Goal: Find specific page/section: Find specific page/section

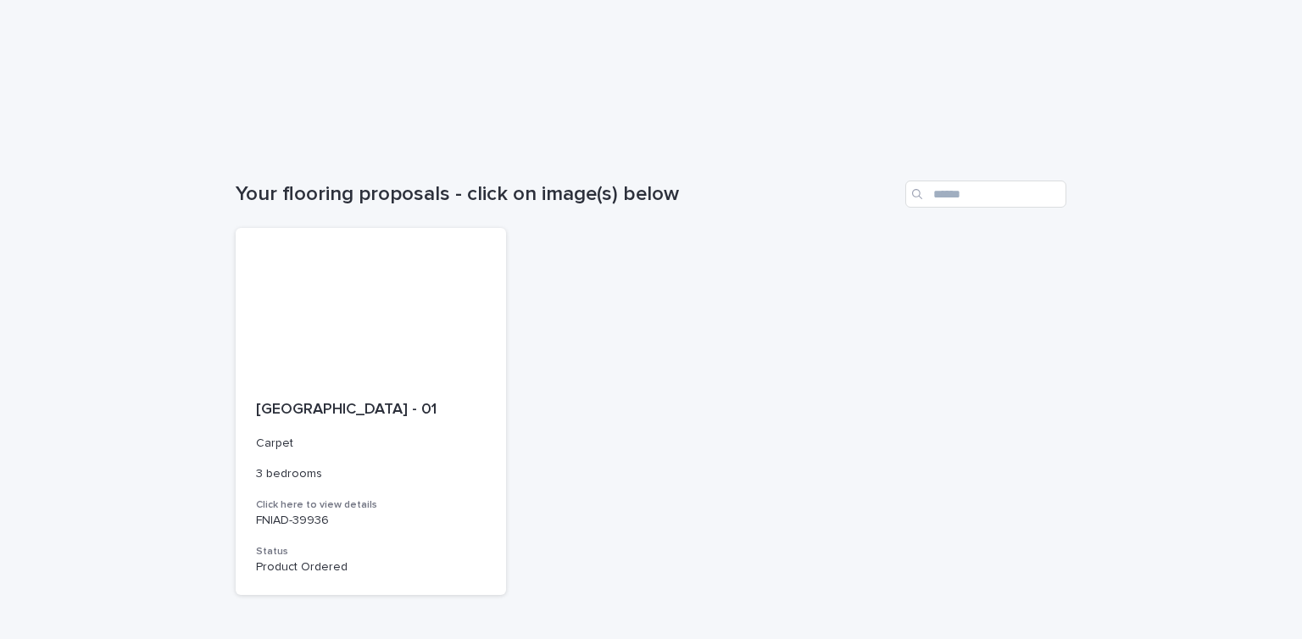
scroll to position [119, 0]
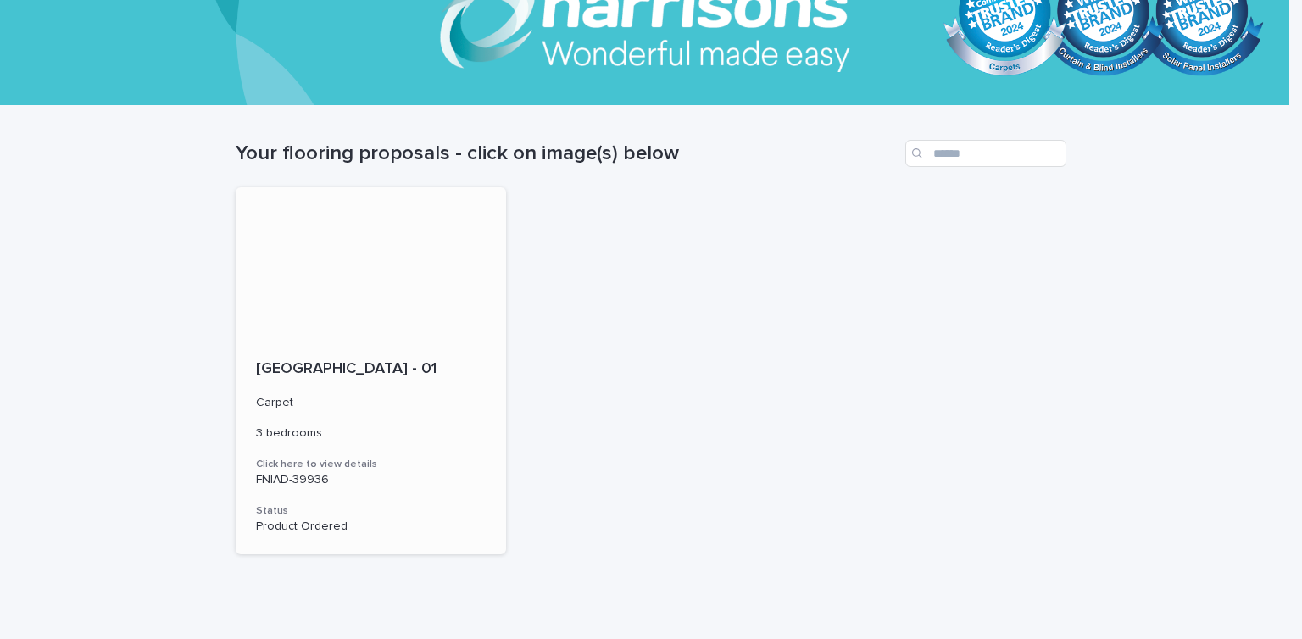
click at [355, 445] on div "[GEOGRAPHIC_DATA] - 01 Carpet 3 bedrooms Click here to view details FNIAD-39936…" at bounding box center [371, 447] width 270 height 215
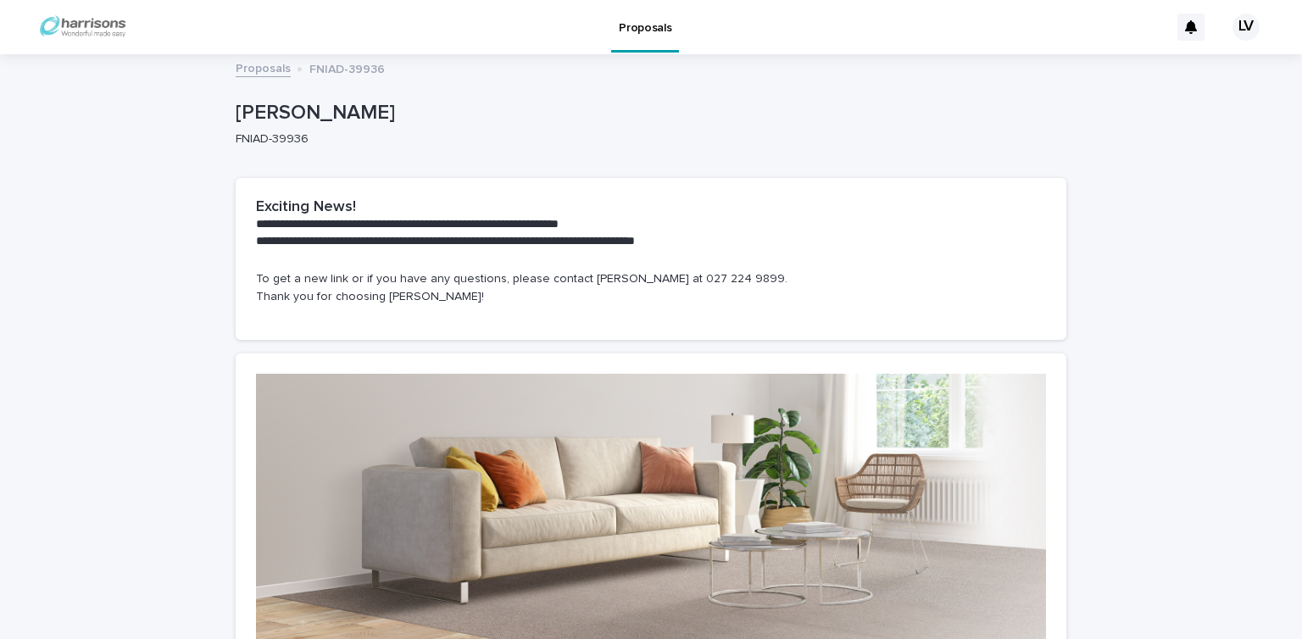
click at [245, 65] on link "Proposals" at bounding box center [263, 68] width 55 height 20
